Goal: Task Accomplishment & Management: Use online tool/utility

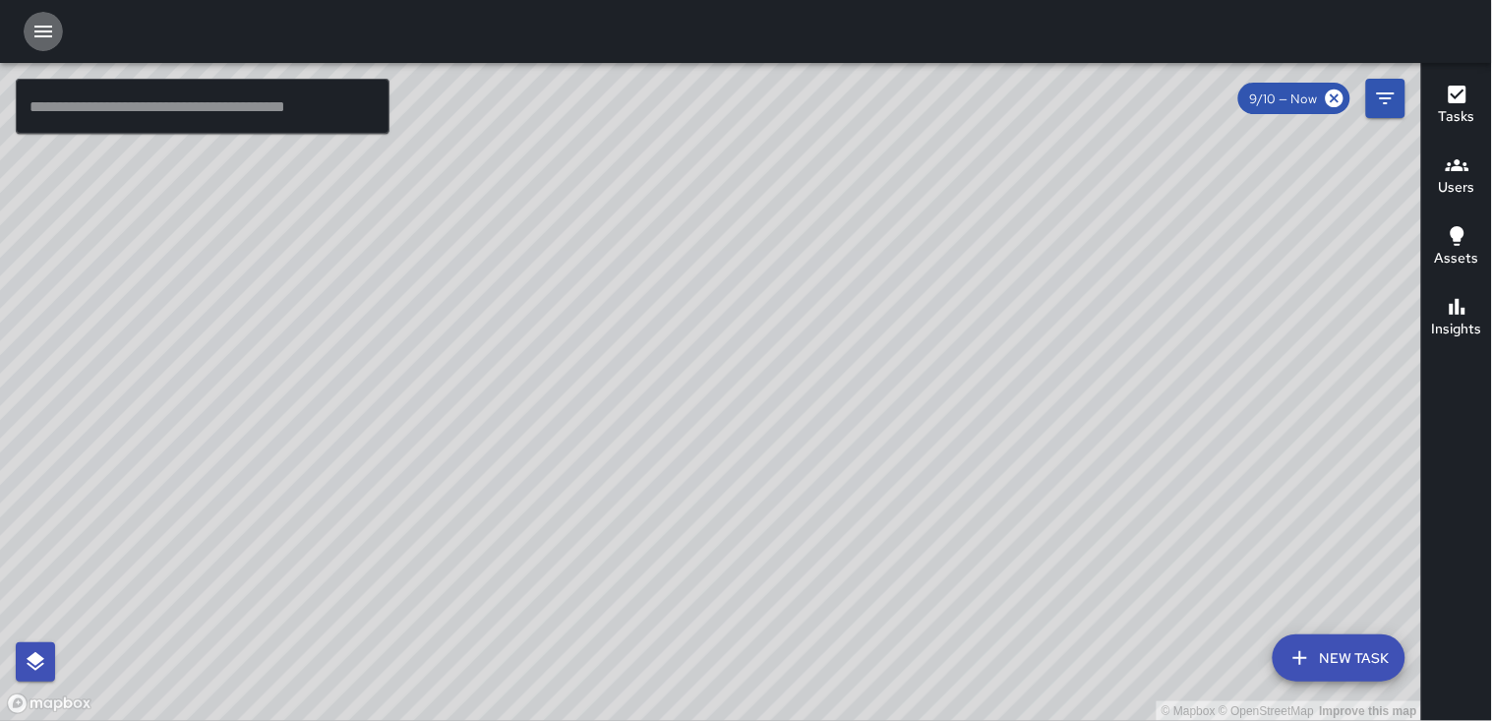
click at [47, 30] on icon "button" at bounding box center [43, 32] width 18 height 12
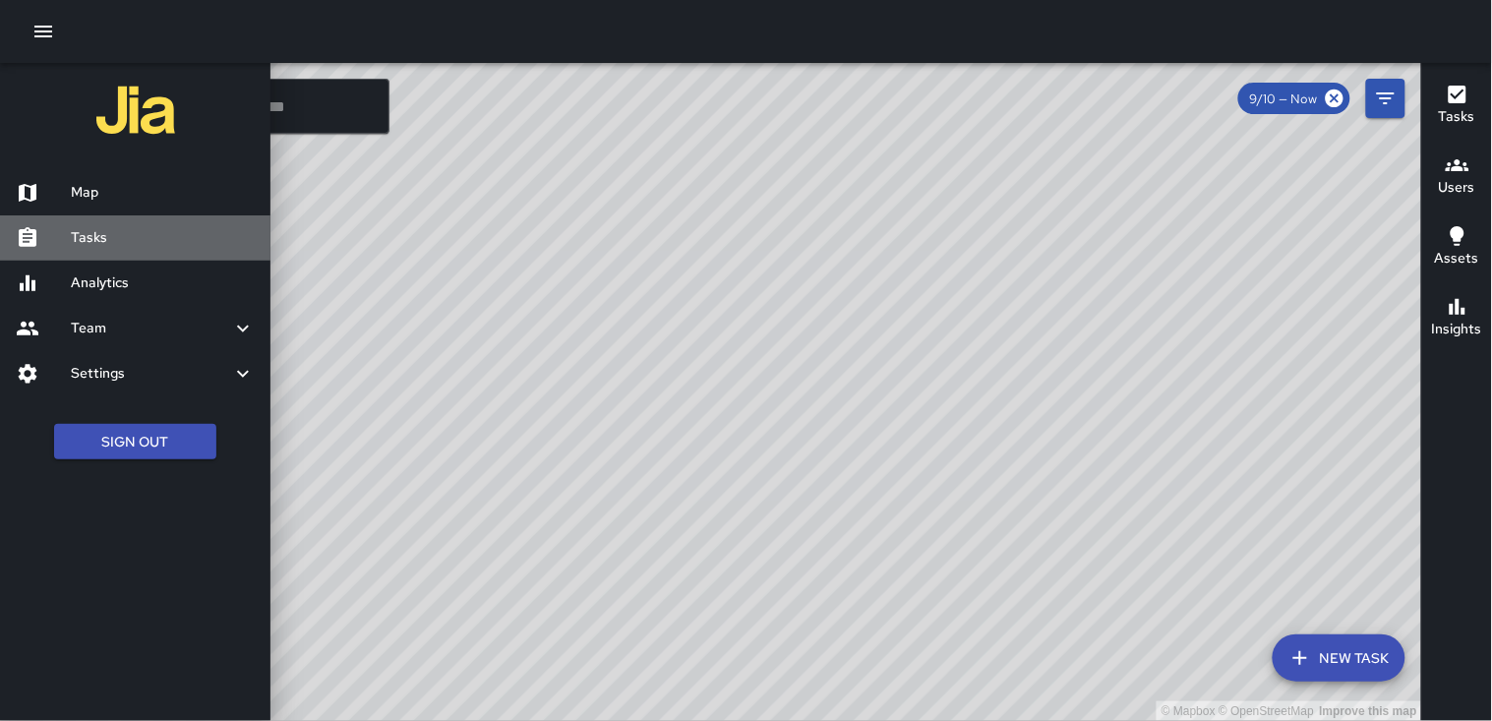
click at [113, 229] on div "Tasks" at bounding box center [135, 237] width 271 height 45
click at [52, 33] on icon "button" at bounding box center [43, 32] width 24 height 24
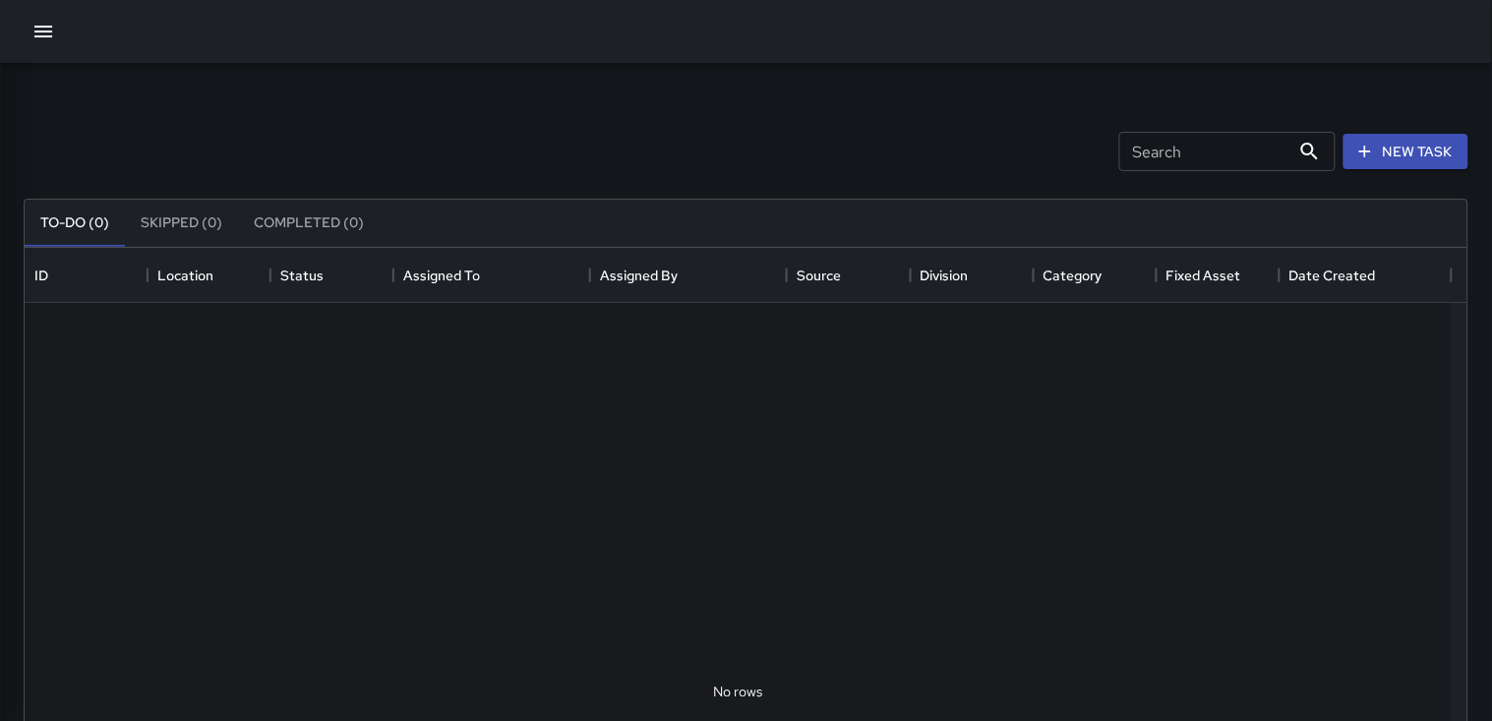
click at [49, 33] on icon "button" at bounding box center [43, 32] width 24 height 24
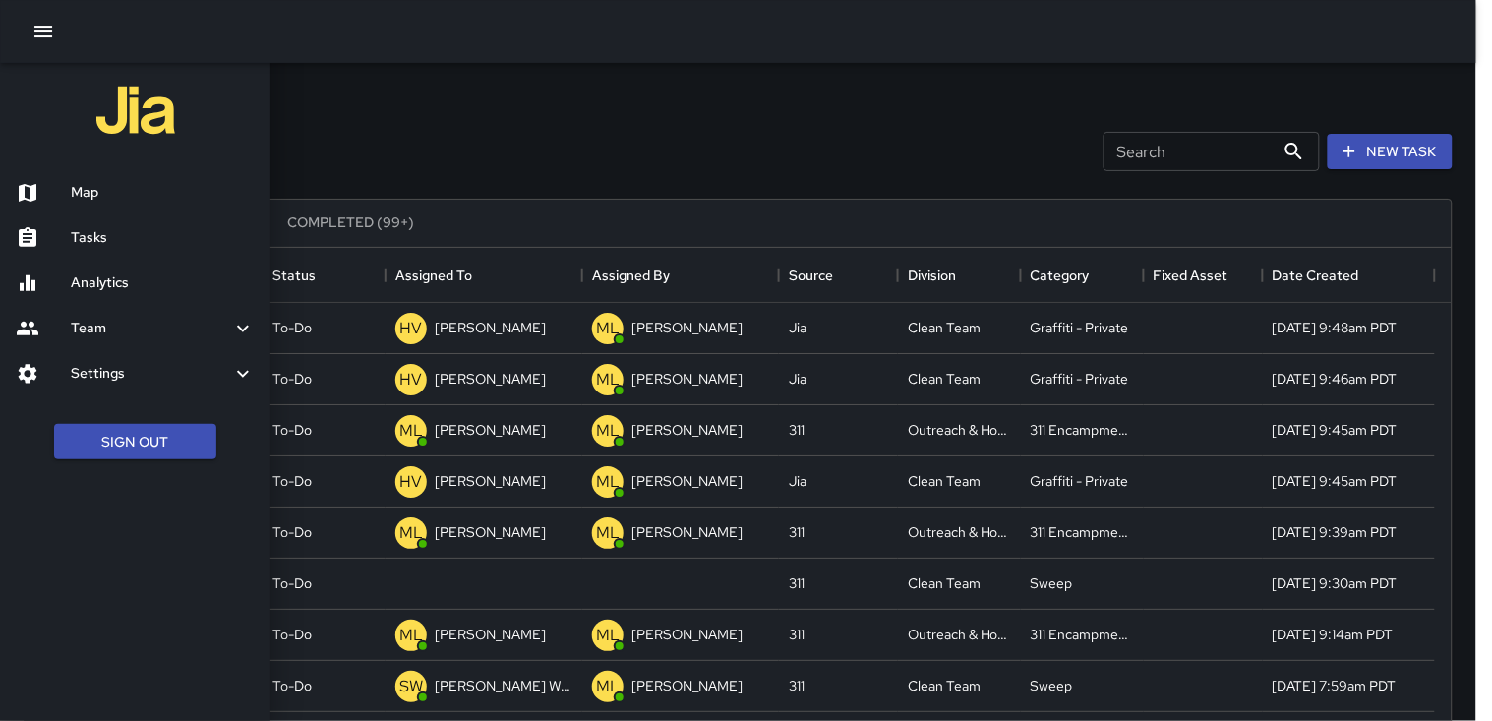
click at [1489, 549] on div at bounding box center [746, 360] width 1492 height 721
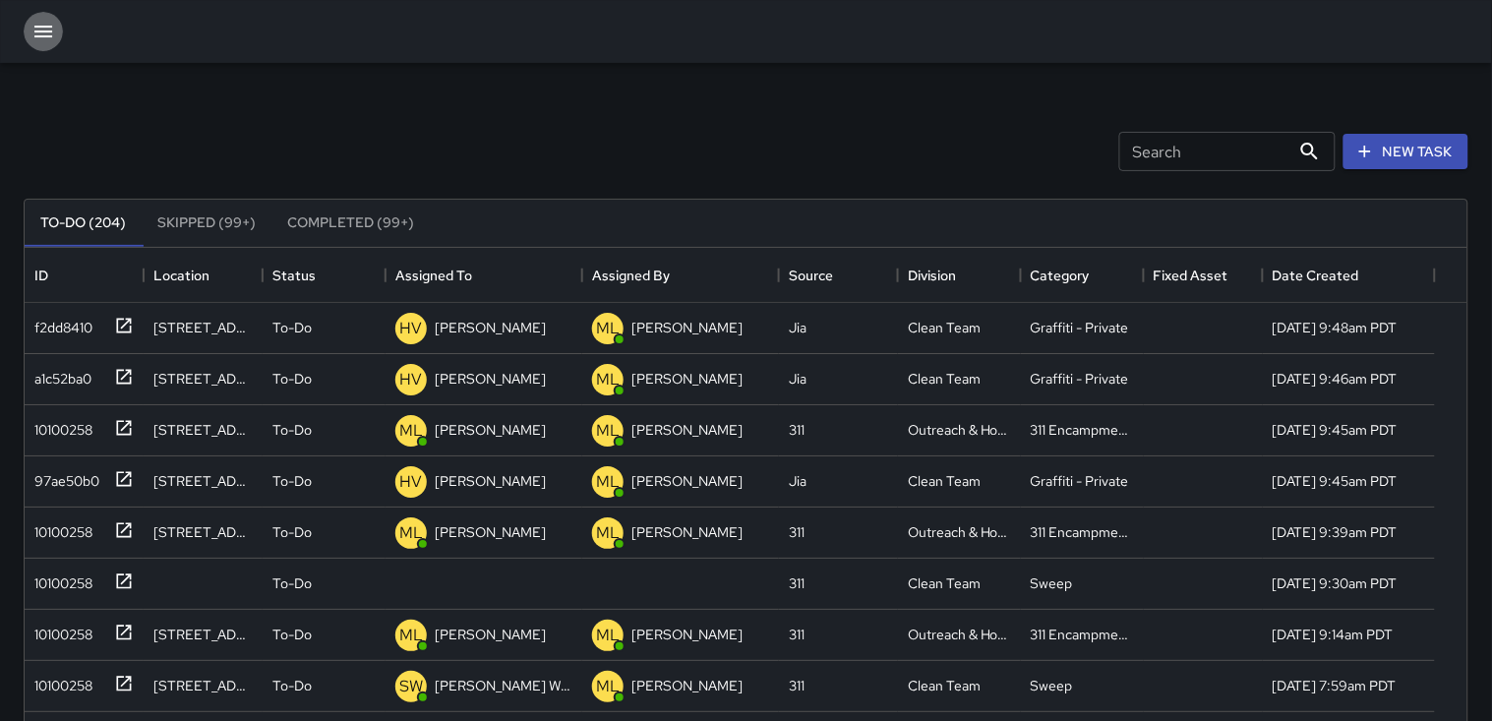
click at [36, 32] on icon "button" at bounding box center [43, 32] width 24 height 24
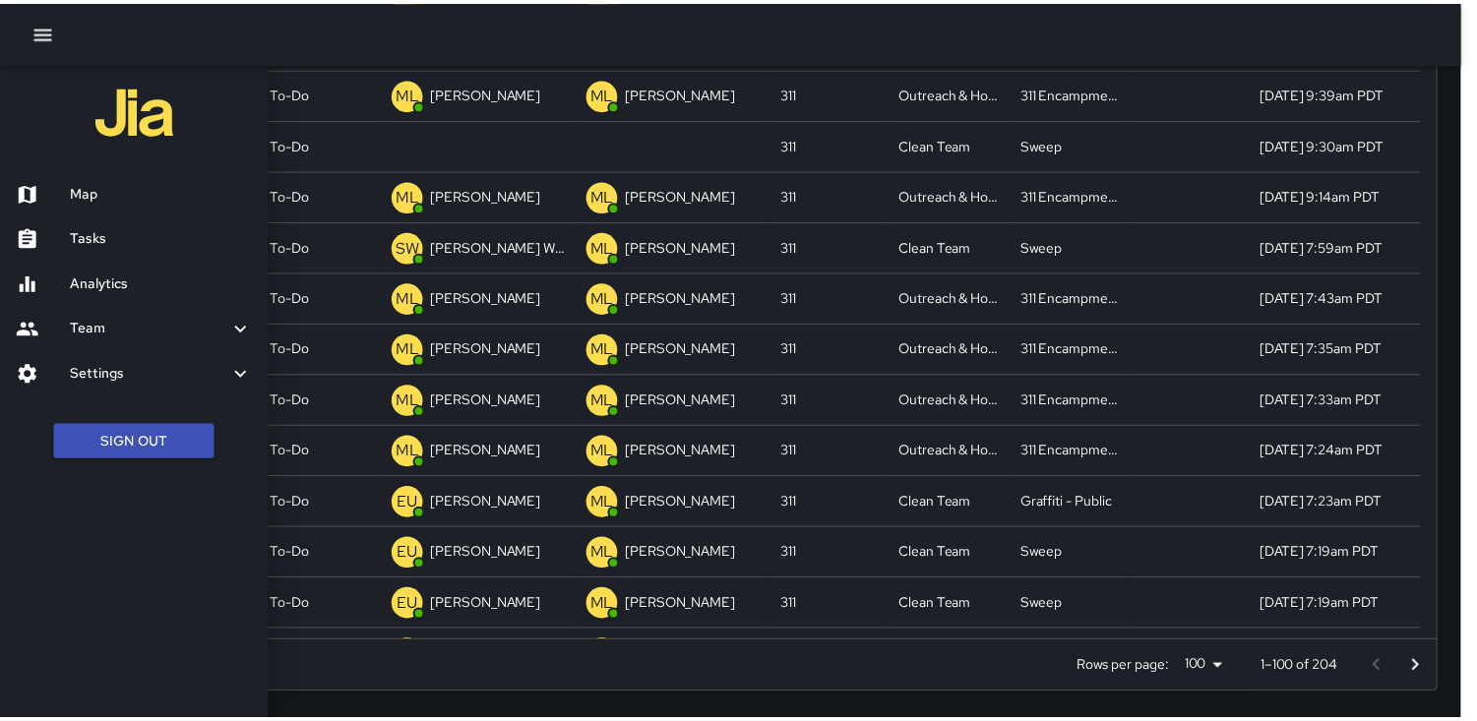
scroll to position [817, 1412]
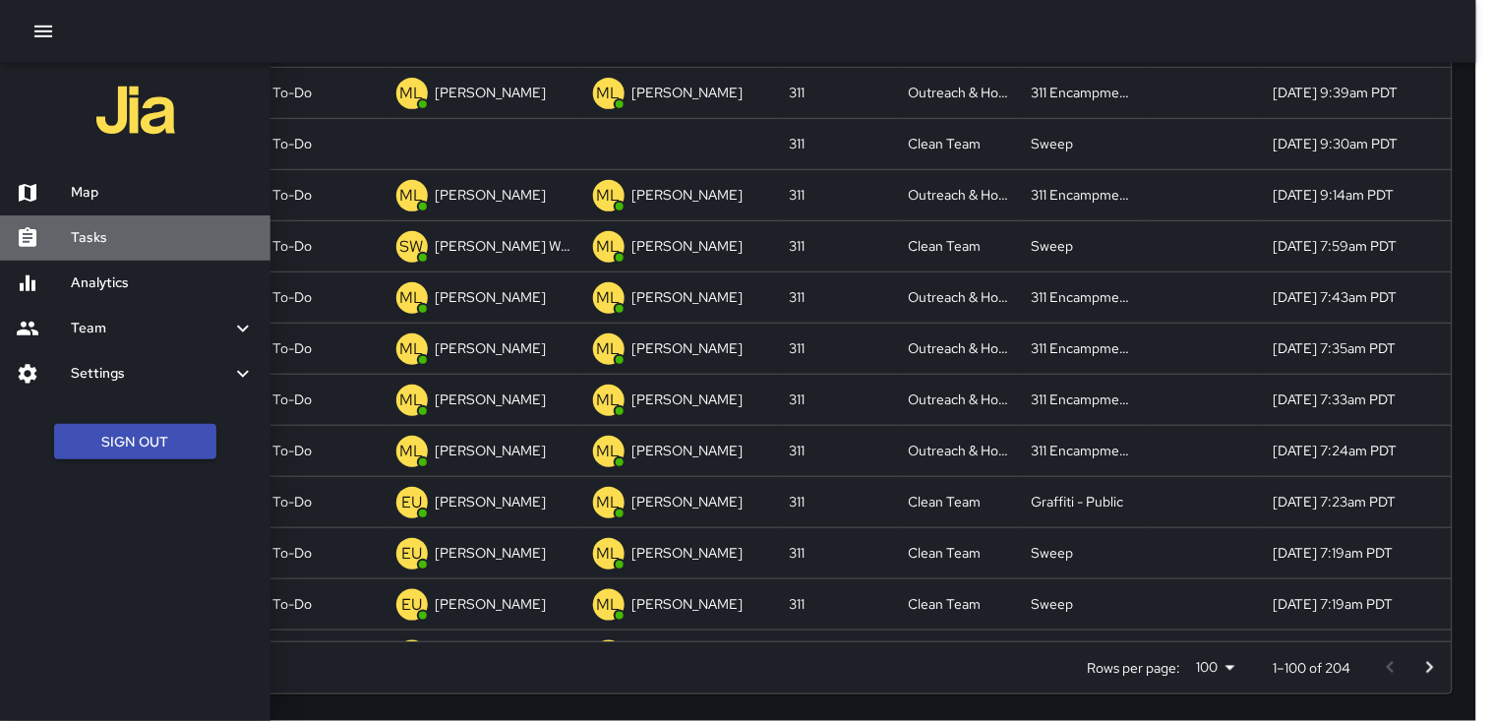
click at [90, 231] on h6 "Tasks" at bounding box center [163, 238] width 184 height 22
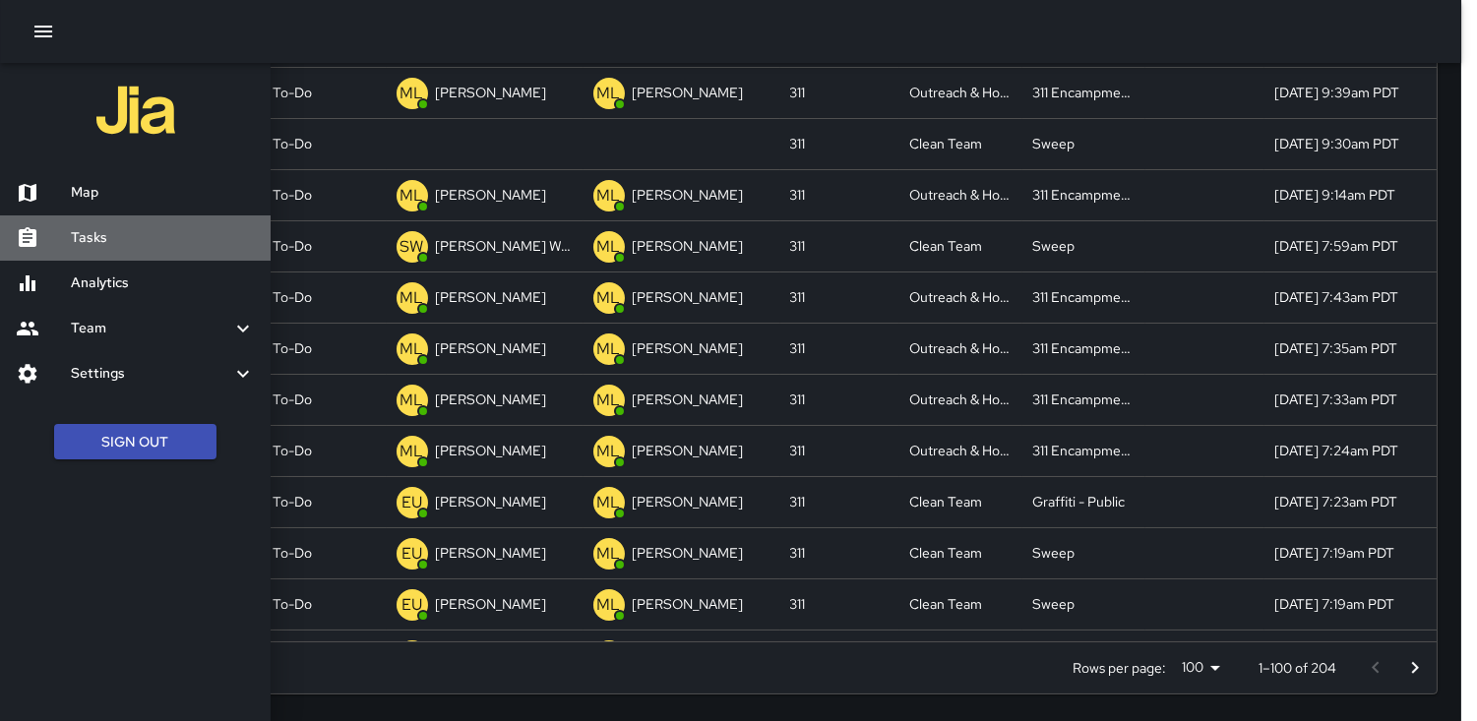
scroll to position [817, 1411]
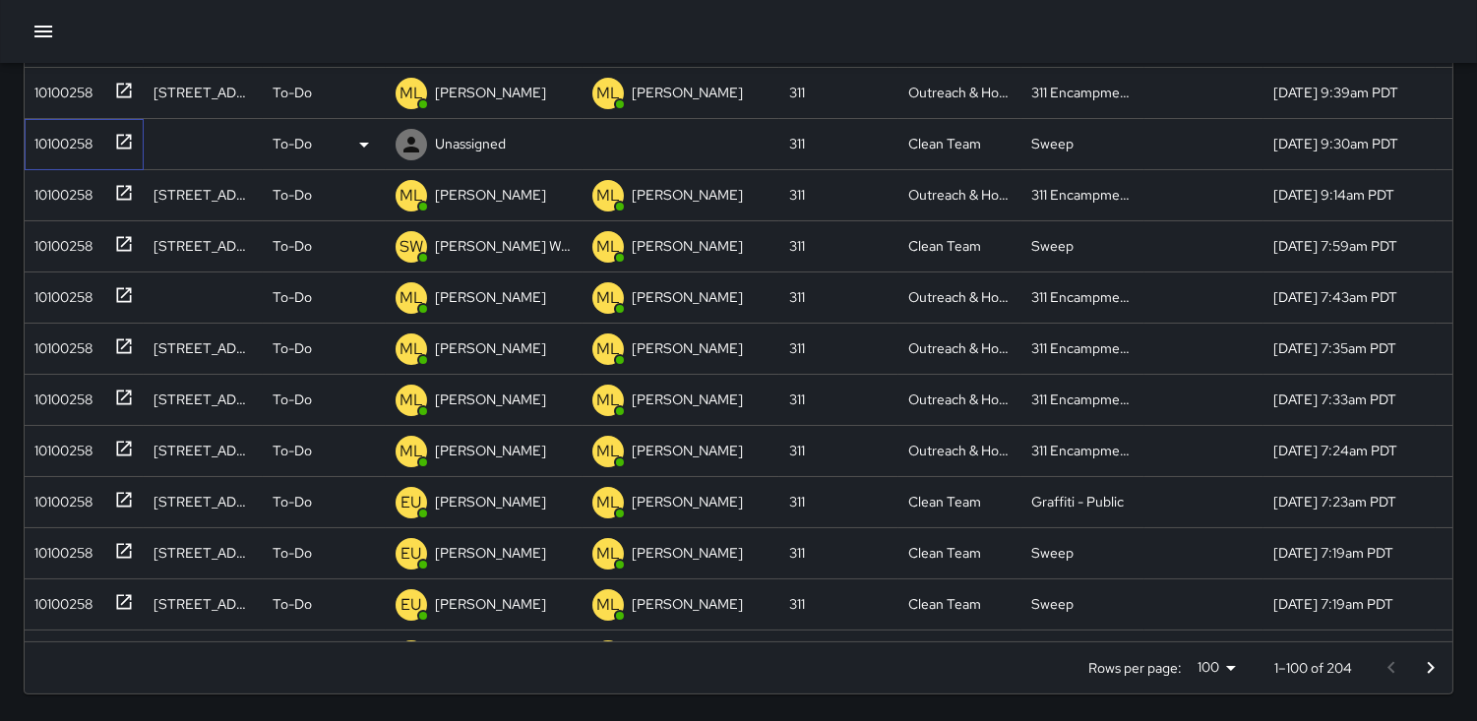
click at [74, 138] on div "10100258" at bounding box center [60, 140] width 66 height 28
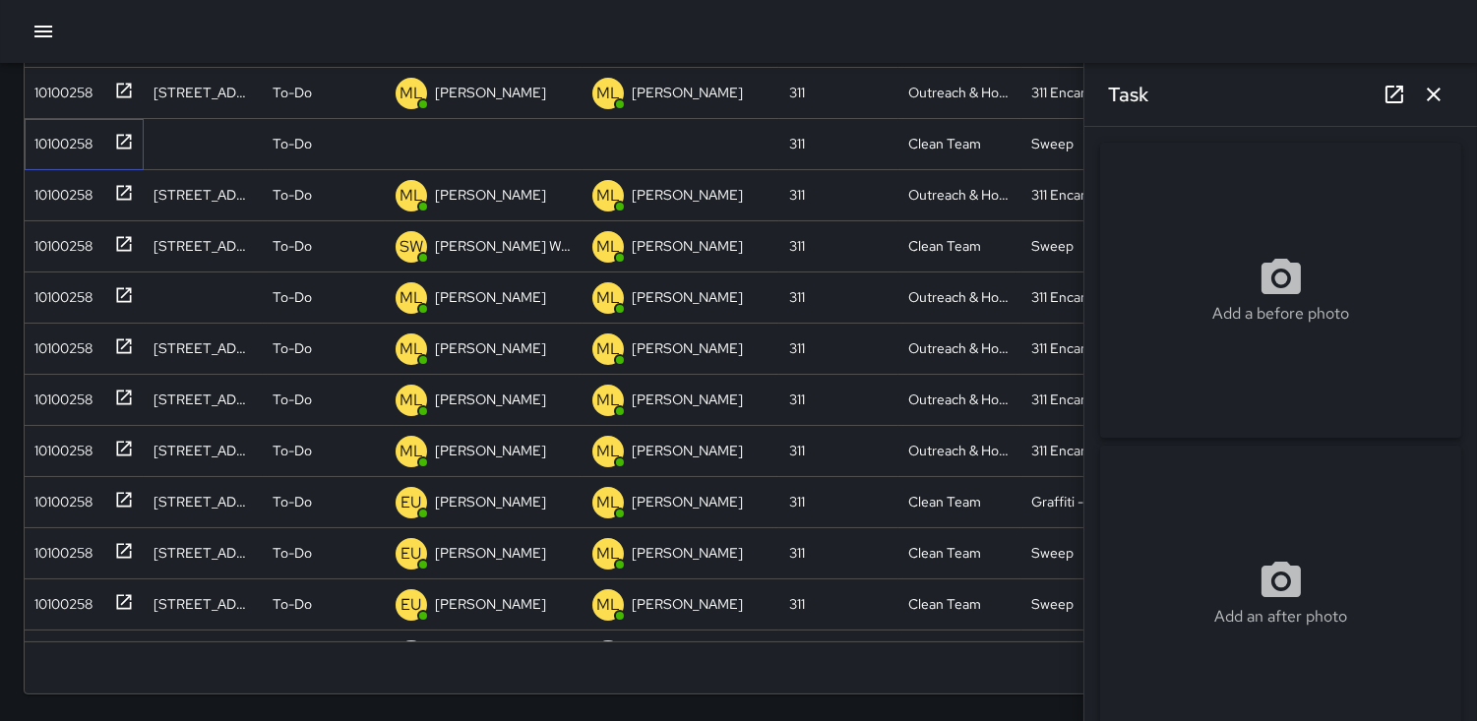
scroll to position [3, 0]
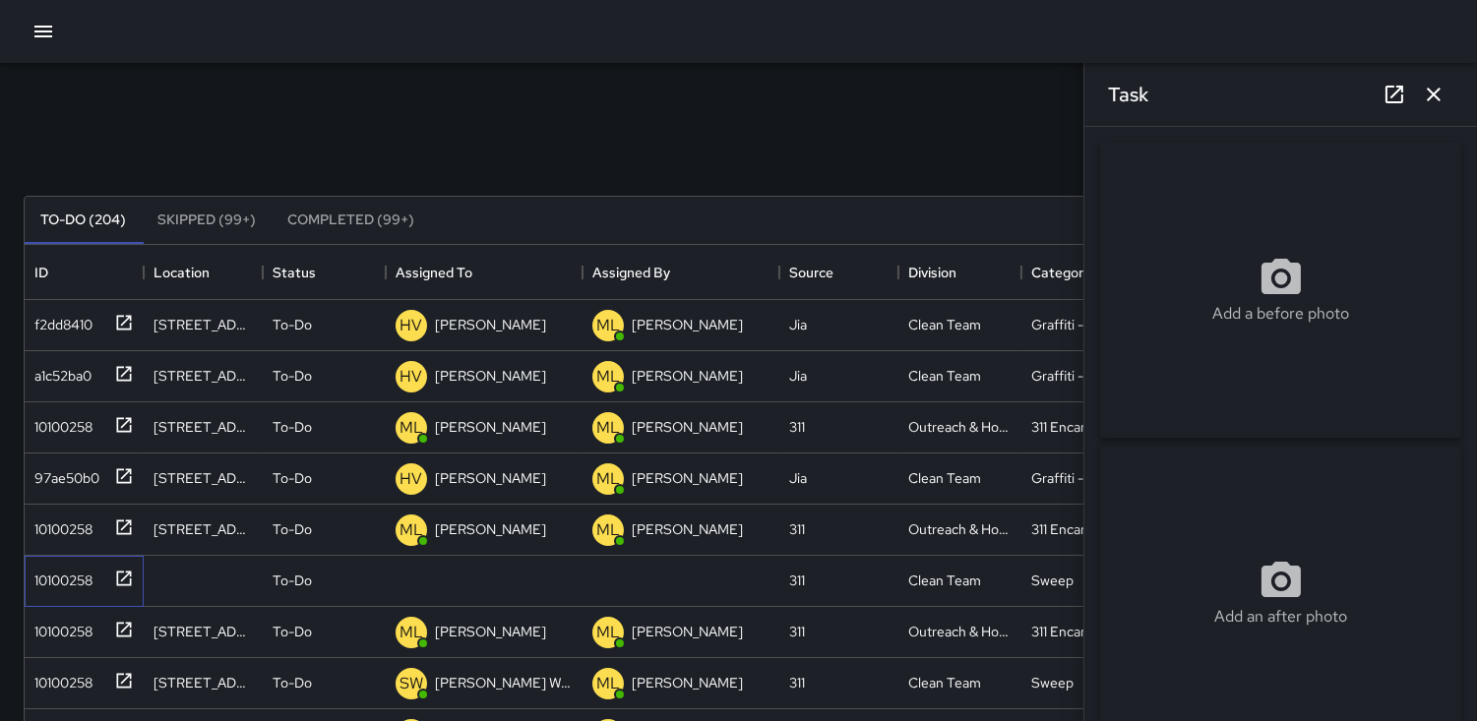
click at [75, 576] on div "10100258" at bounding box center [60, 577] width 66 height 28
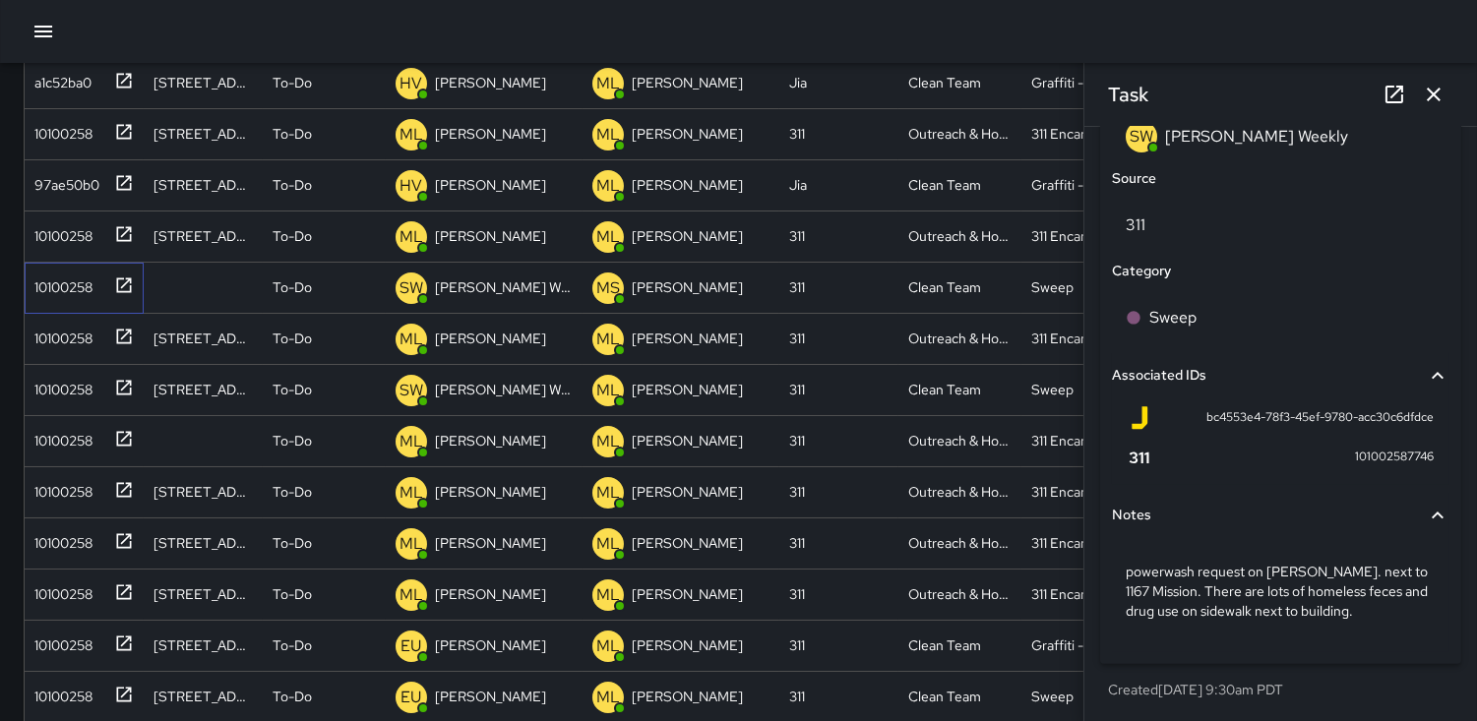
scroll to position [328, 0]
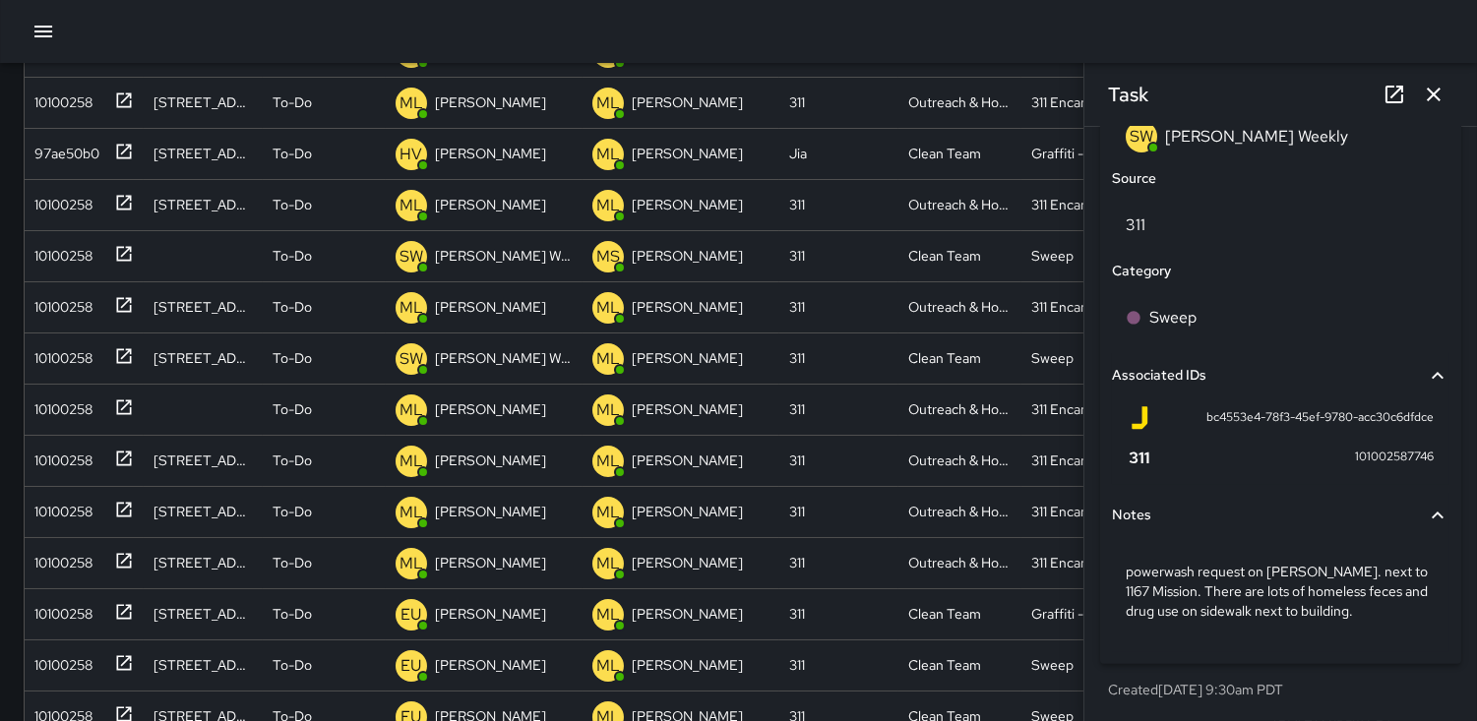
click at [1438, 96] on icon "button" at bounding box center [1434, 95] width 24 height 24
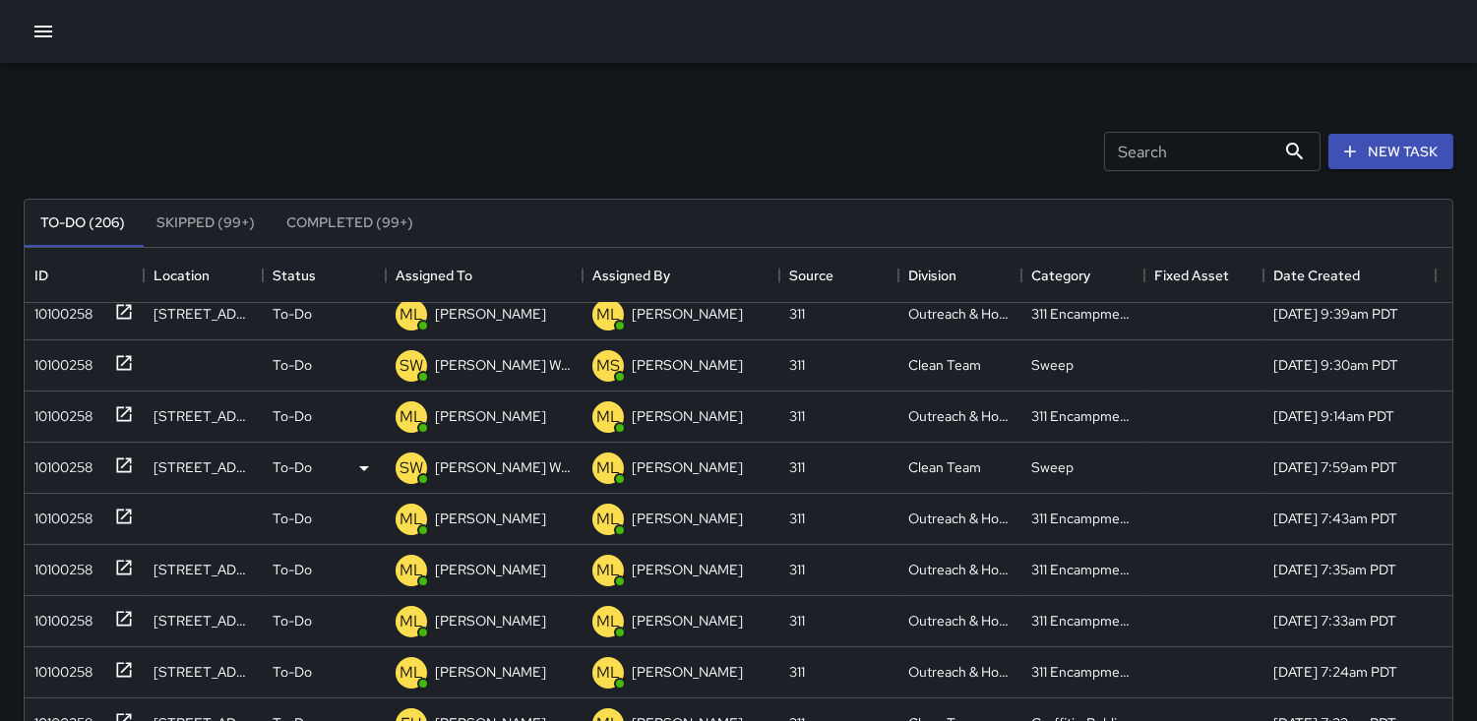
scroll to position [0, 0]
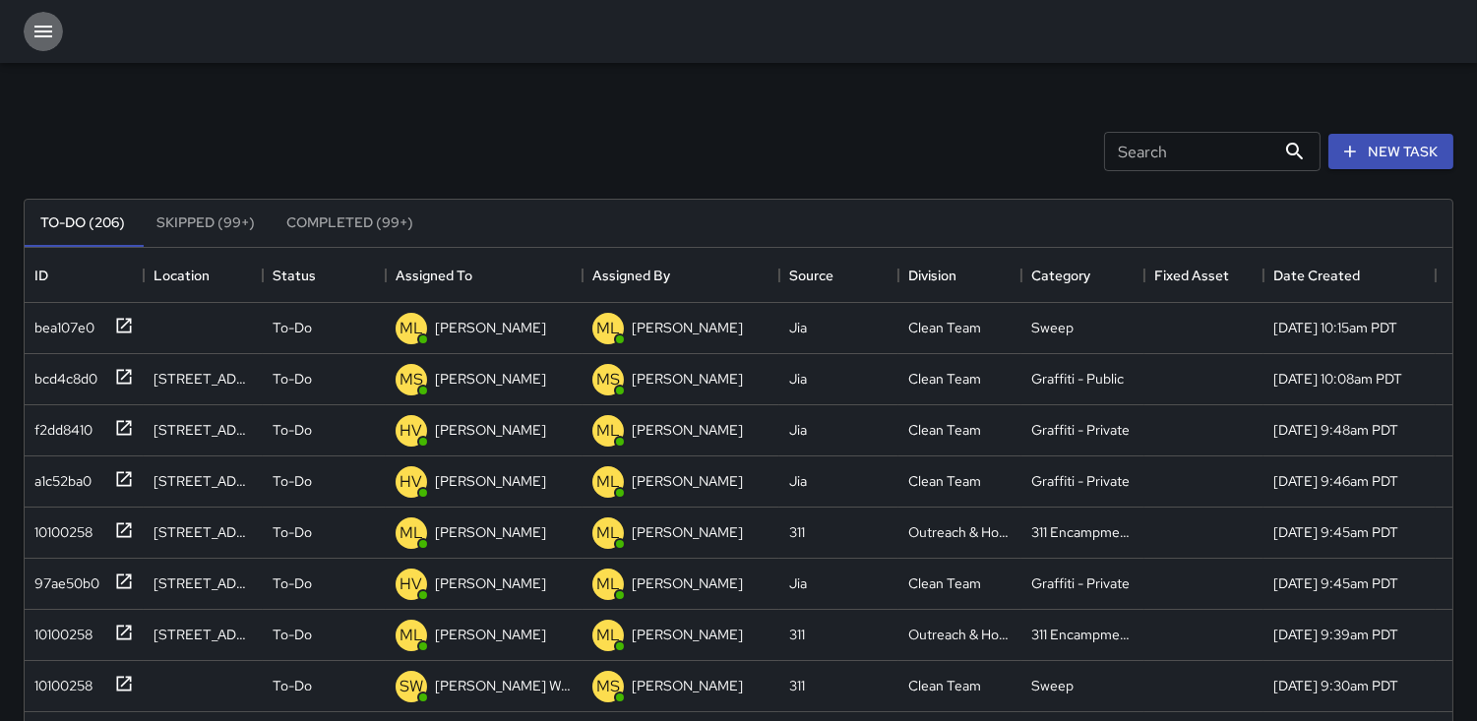
click at [39, 31] on icon "button" at bounding box center [43, 32] width 24 height 24
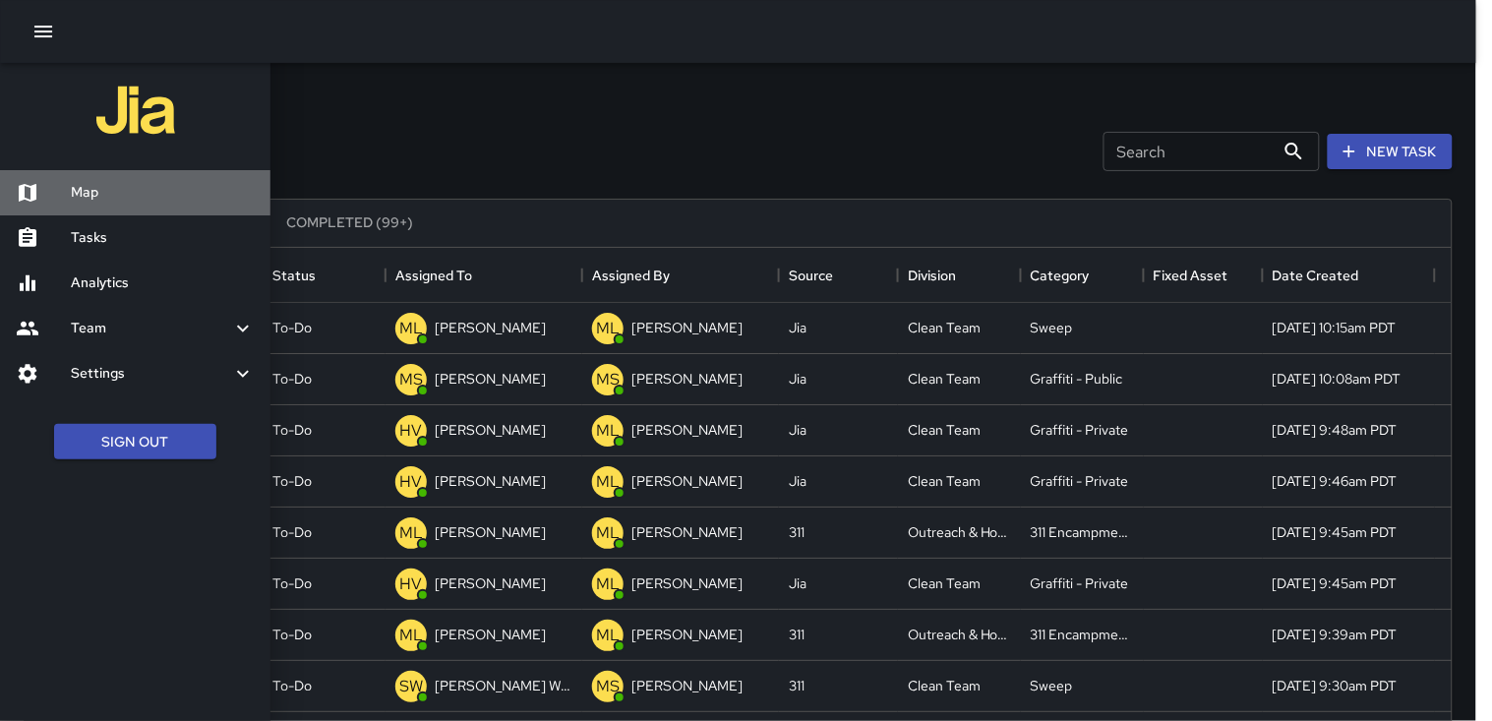
click at [79, 190] on h6 "Map" at bounding box center [163, 193] width 184 height 22
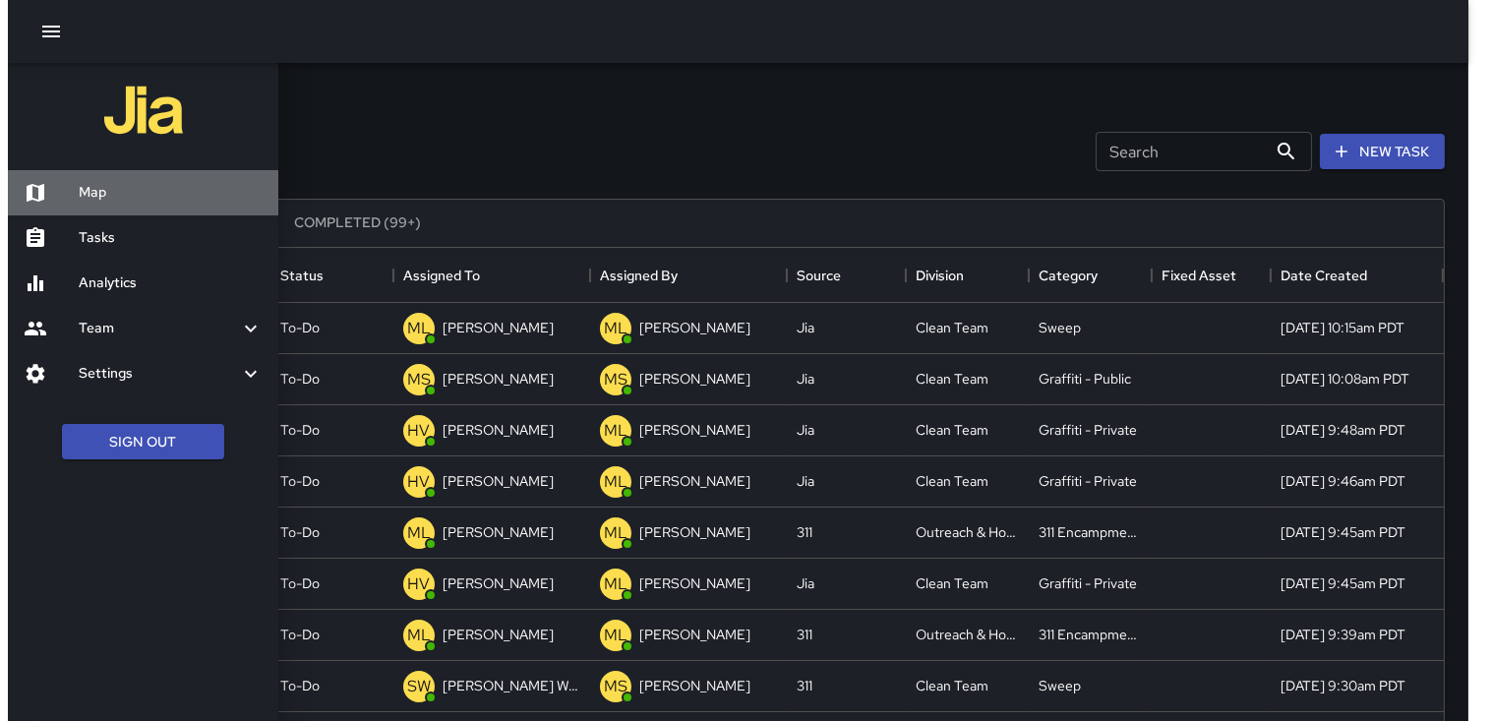
scroll to position [17, 17]
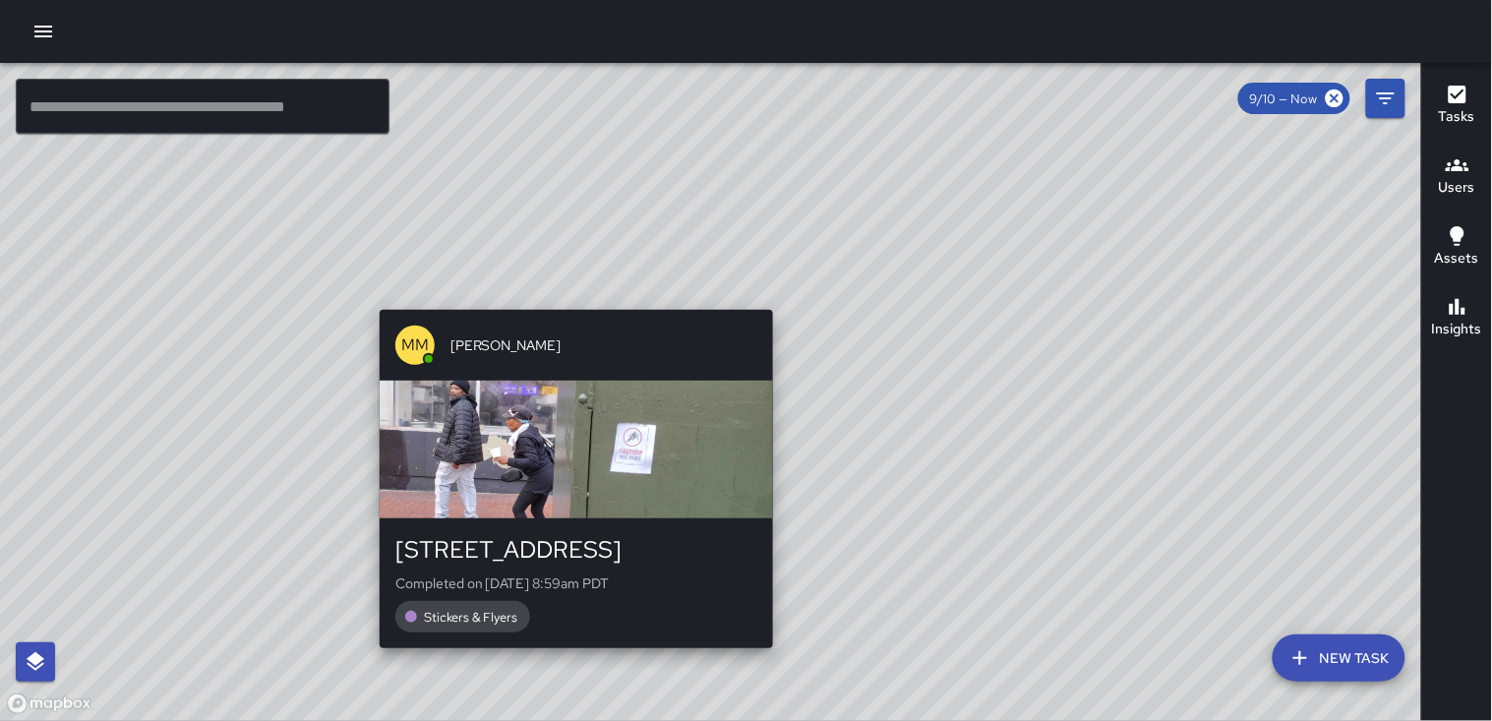
click at [704, 391] on div "button" at bounding box center [577, 450] width 394 height 138
click at [729, 493] on button "MM [PERSON_NAME] [STREET_ADDRESS] Completed on [DATE] 8:59am PDT Stickers & Fly…" at bounding box center [577, 479] width 394 height 338
click at [941, 229] on div "MM [PERSON_NAME] [STREET_ADDRESS] Completed on [DATE] 8:59am PDT Stickers & Fly…" at bounding box center [711, 392] width 1423 height 658
